Goal: Check status: Check status

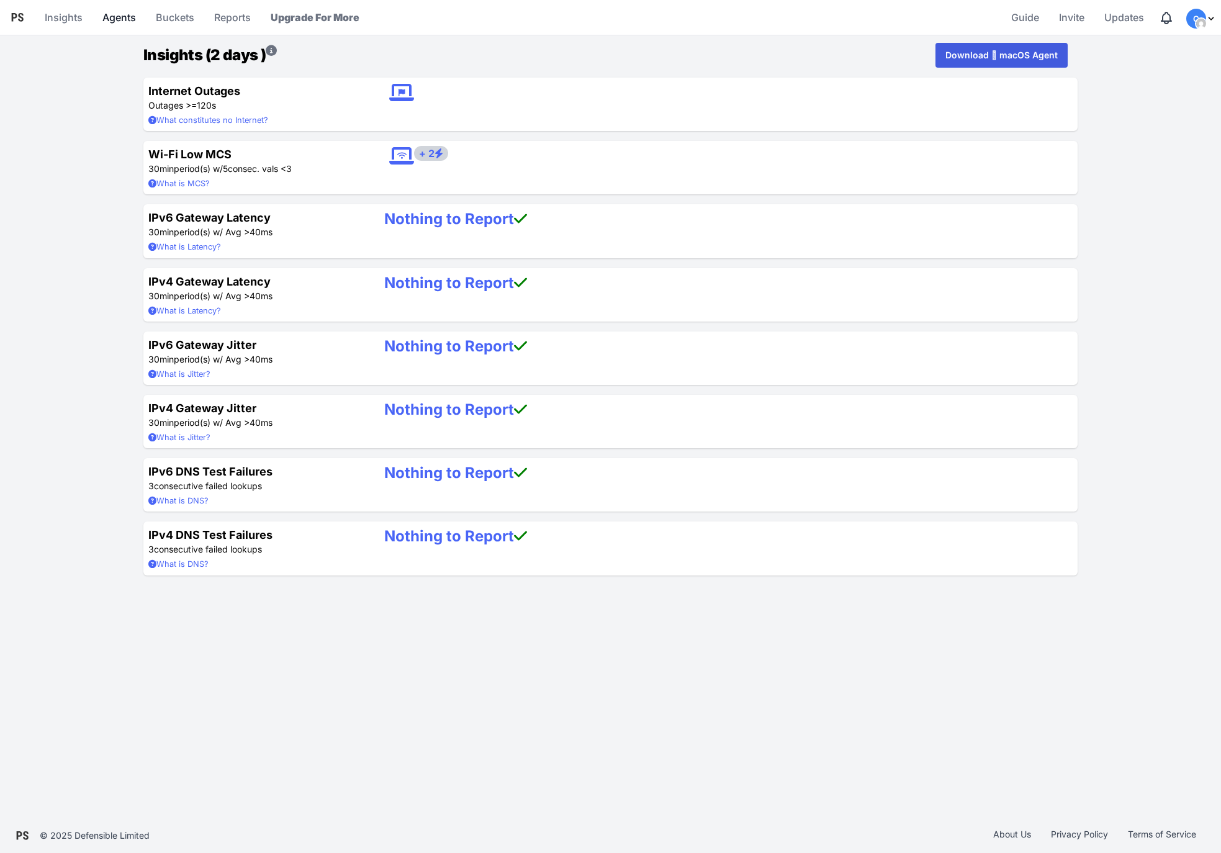
click at [119, 20] on link "Agents" at bounding box center [118, 17] width 43 height 30
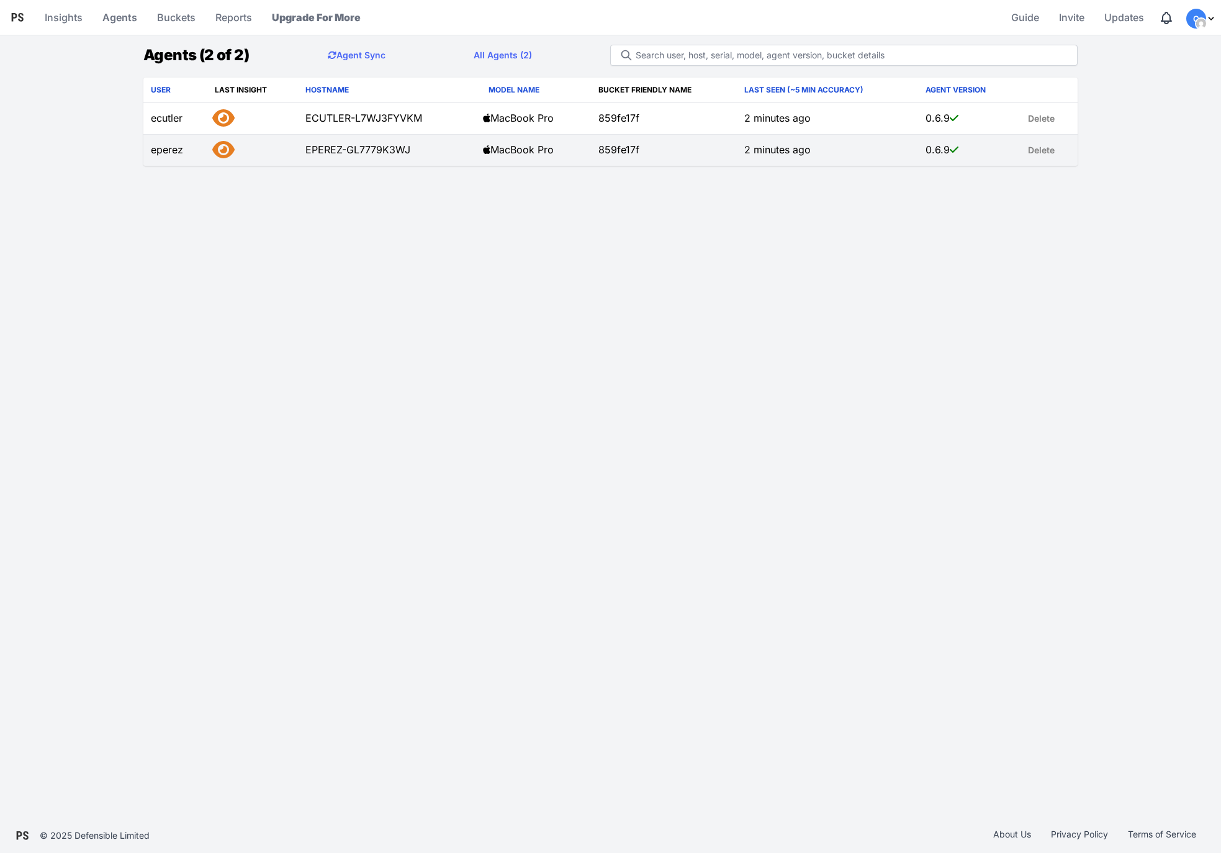
click at [368, 149] on td "EPEREZ-GL7779K3WJ" at bounding box center [387, 151] width 178 height 32
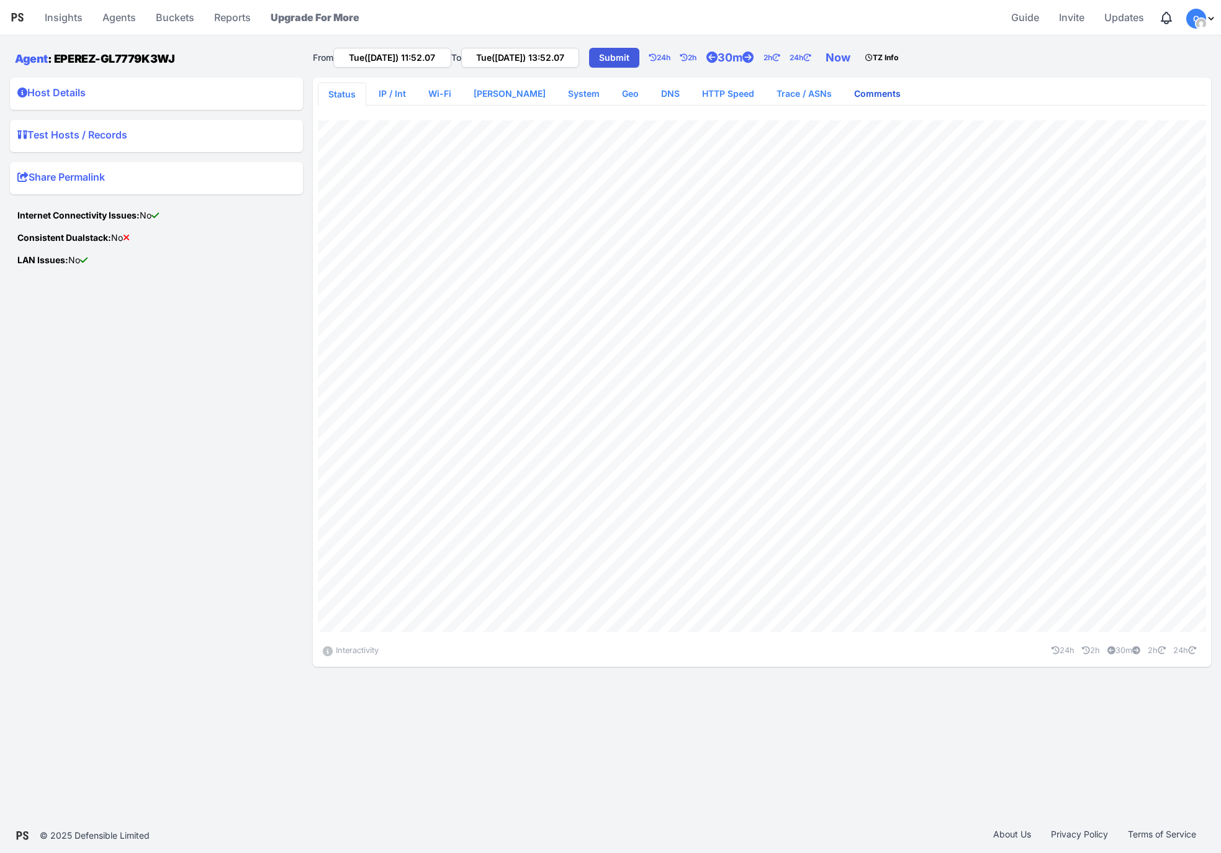
click at [857, 92] on link "Comments" at bounding box center [877, 94] width 66 height 22
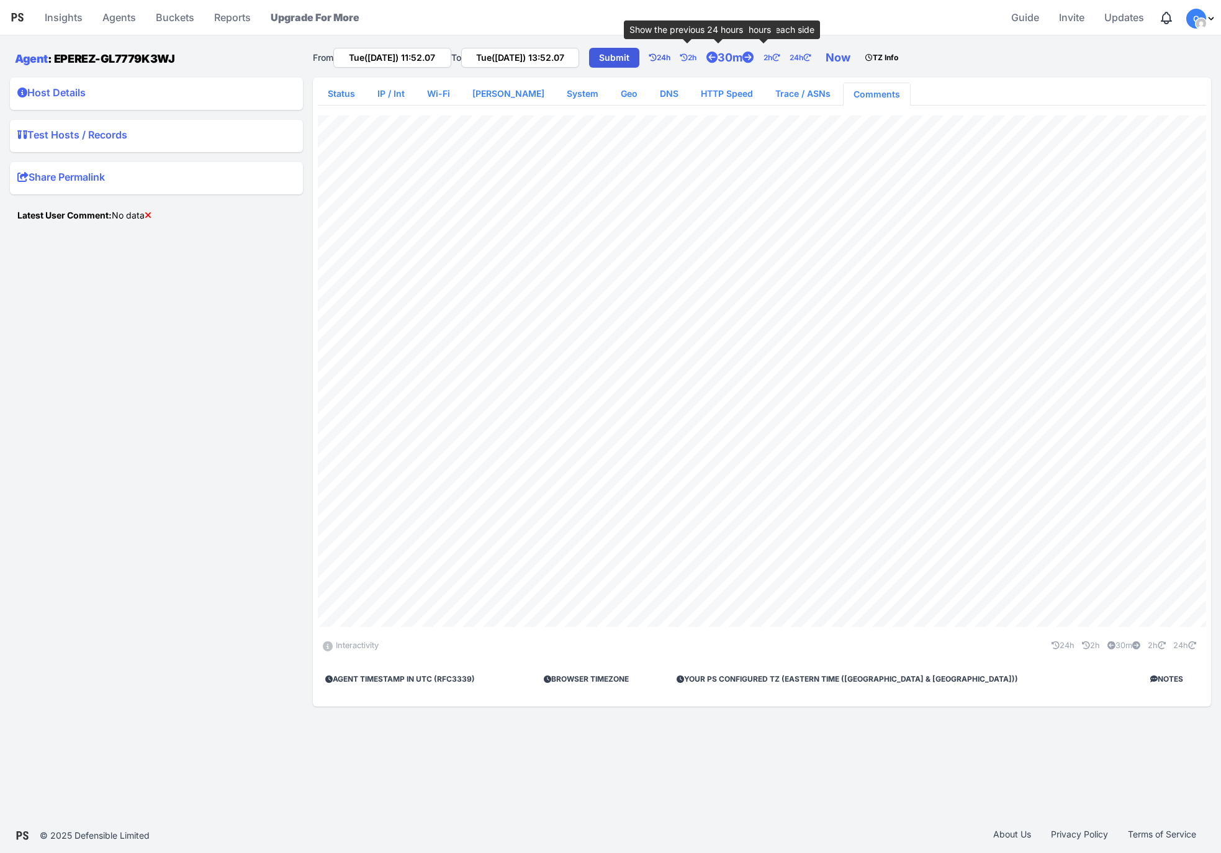
click at [678, 59] on link "24h" at bounding box center [664, 57] width 31 height 25
type input "Mon([DATE]) 11:52.07"
type input "Tue([DATE]) 11:52.07"
